Goal: Find specific page/section: Find specific page/section

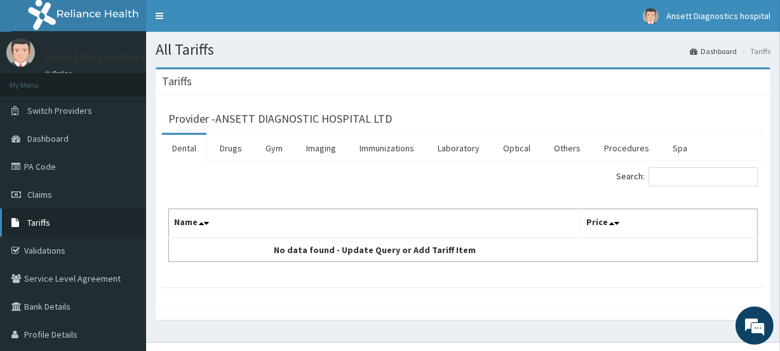
click at [71, 217] on link "Tariffs" at bounding box center [73, 222] width 146 height 28
click at [460, 146] on link "Laboratory" at bounding box center [459, 148] width 62 height 27
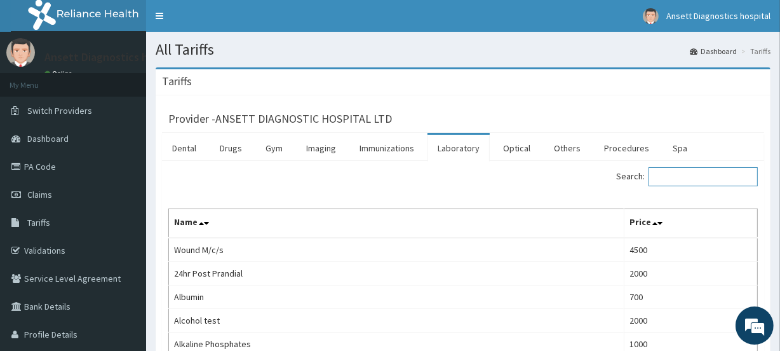
click at [676, 181] on input "Search:" at bounding box center [703, 176] width 109 height 19
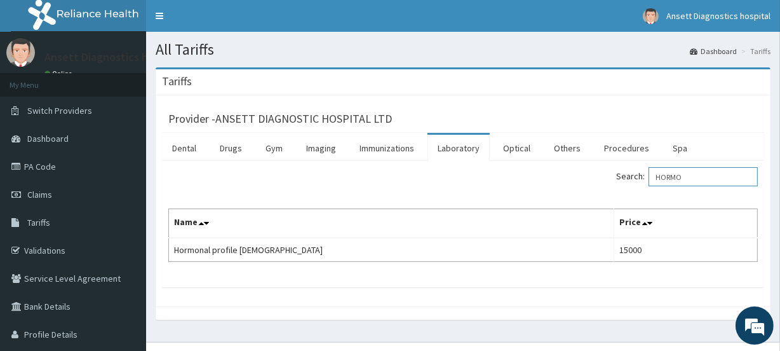
drag, startPoint x: 687, startPoint y: 178, endPoint x: 616, endPoint y: 117, distance: 94.2
click at [687, 178] on input "HORMO" at bounding box center [703, 176] width 109 height 19
type input "H"
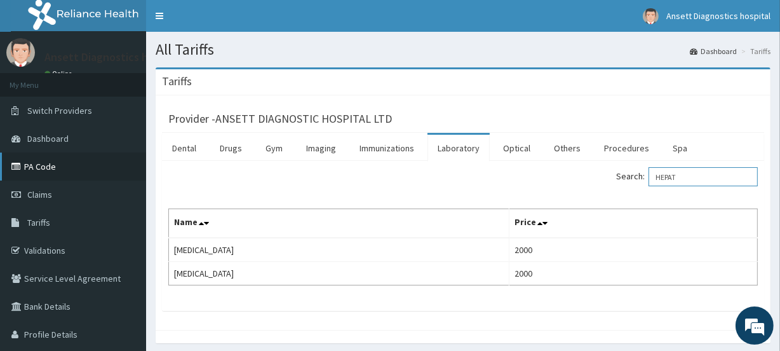
type input "HEPAT"
click at [97, 165] on link "PA Code" at bounding box center [73, 166] width 146 height 28
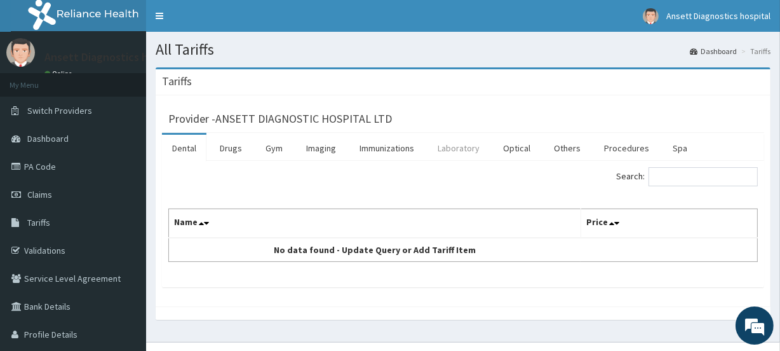
click at [448, 149] on link "Laboratory" at bounding box center [459, 148] width 62 height 27
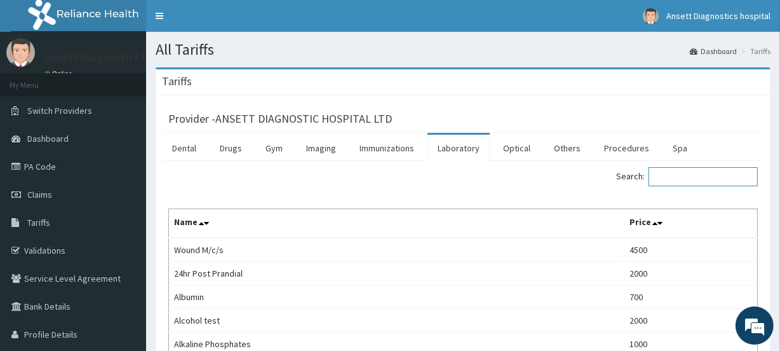
click at [686, 180] on input "Search:" at bounding box center [703, 176] width 109 height 19
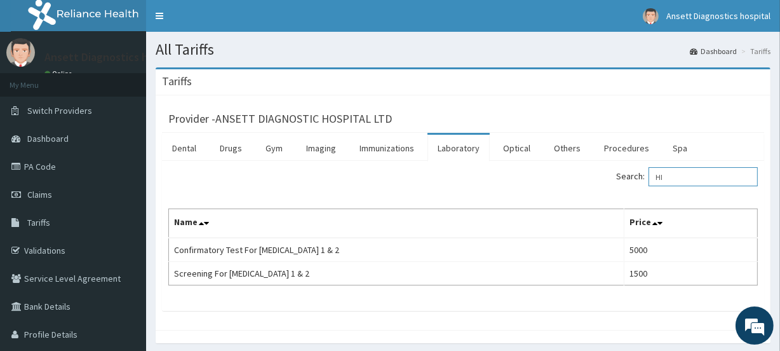
type input "H"
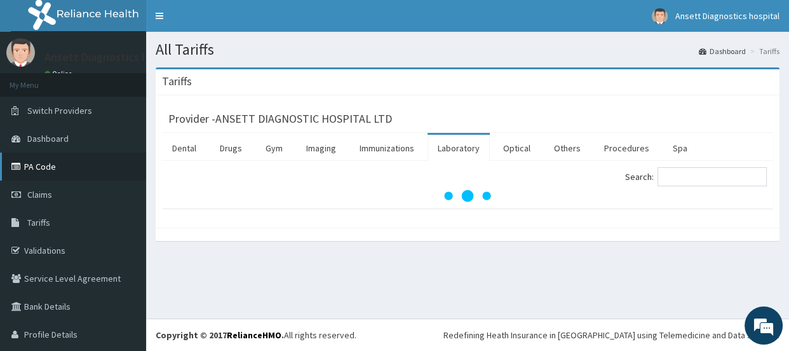
click at [33, 166] on link "PA Code" at bounding box center [73, 166] width 146 height 28
